Goal: Task Accomplishment & Management: Complete application form

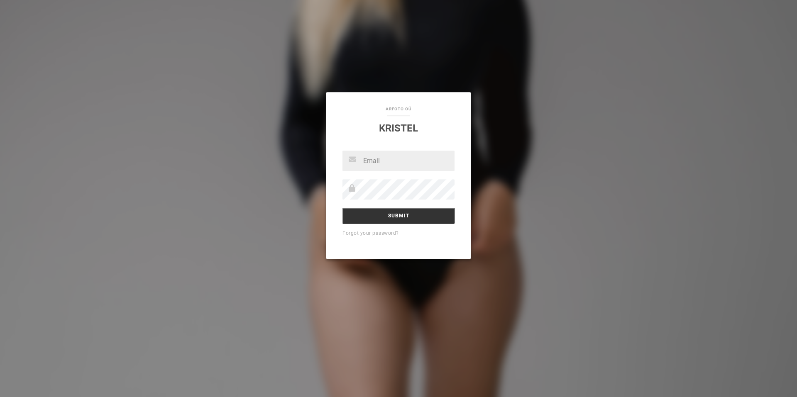
click at [373, 160] on input "text" at bounding box center [399, 161] width 112 height 20
type input "[EMAIL_ADDRESS][DOMAIN_NAME]"
click at [343, 208] on input "Submit" at bounding box center [399, 216] width 112 height 16
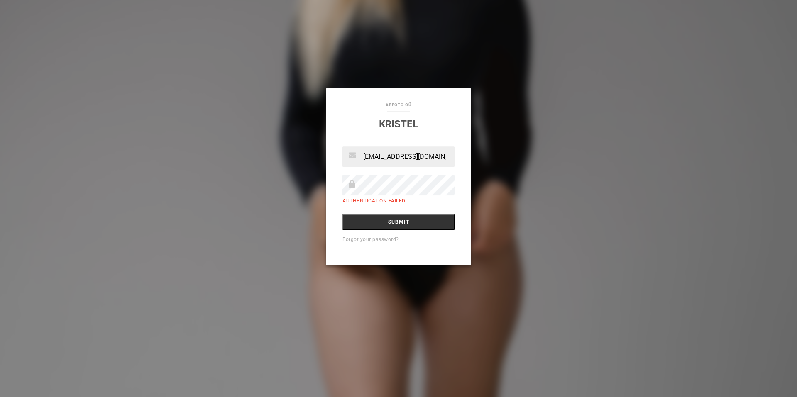
drag, startPoint x: 382, startPoint y: 157, endPoint x: 314, endPoint y: 150, distance: 67.6
click at [317, 150] on div "aRfoto OÜ Kristel [EMAIL_ADDRESS][DOMAIN_NAME] Authentication failed. Submit Fo…" at bounding box center [398, 198] width 797 height 397
type input "[EMAIL_ADDRESS][DOMAIN_NAME]"
click at [366, 228] on input "Submit" at bounding box center [399, 222] width 112 height 16
click at [401, 221] on input "Submit" at bounding box center [399, 222] width 112 height 16
